Goal: Register for event/course

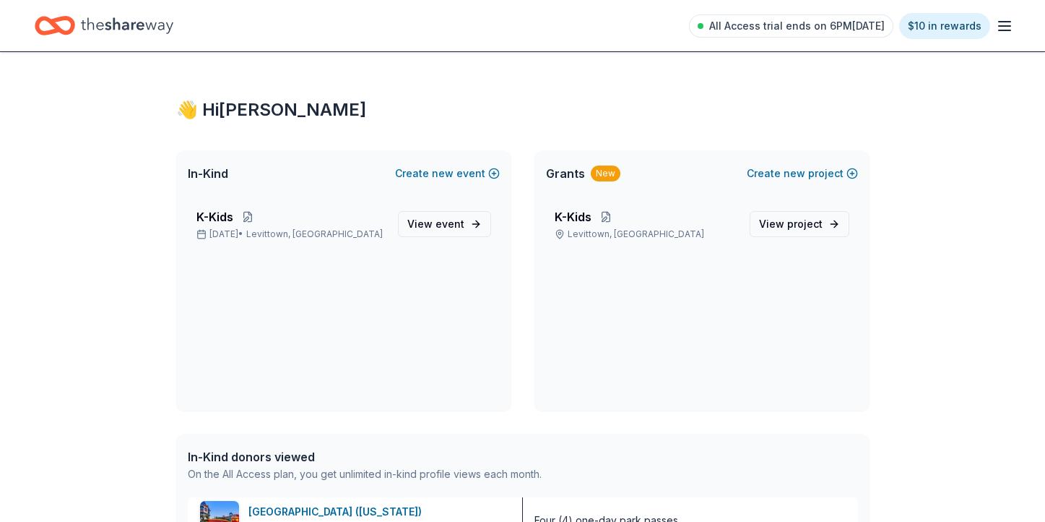
click at [117, 25] on icon "Home" at bounding box center [127, 26] width 92 height 30
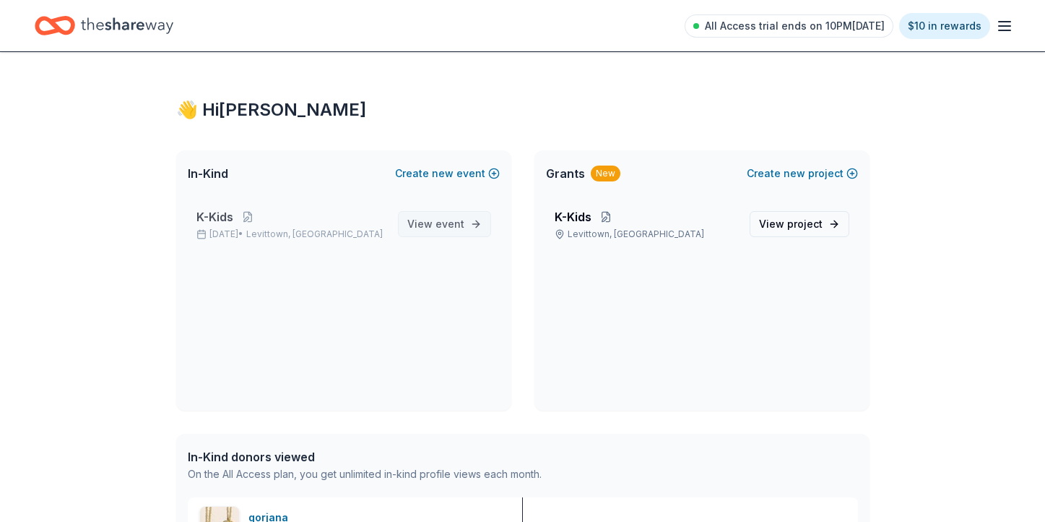
click at [436, 222] on span "View event" at bounding box center [435, 223] width 57 height 17
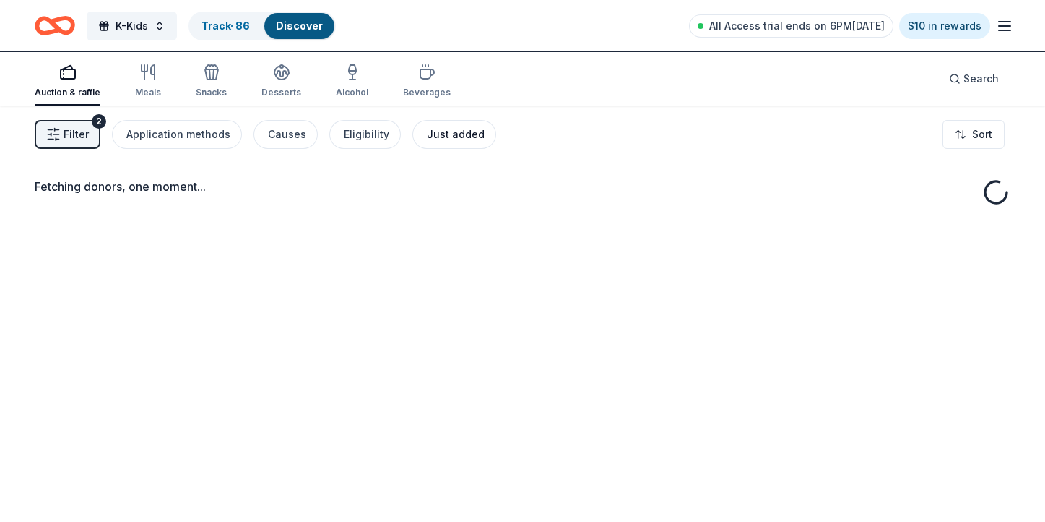
click at [436, 135] on div "Just added" at bounding box center [456, 134] width 58 height 17
